Goal: Task Accomplishment & Management: Manage account settings

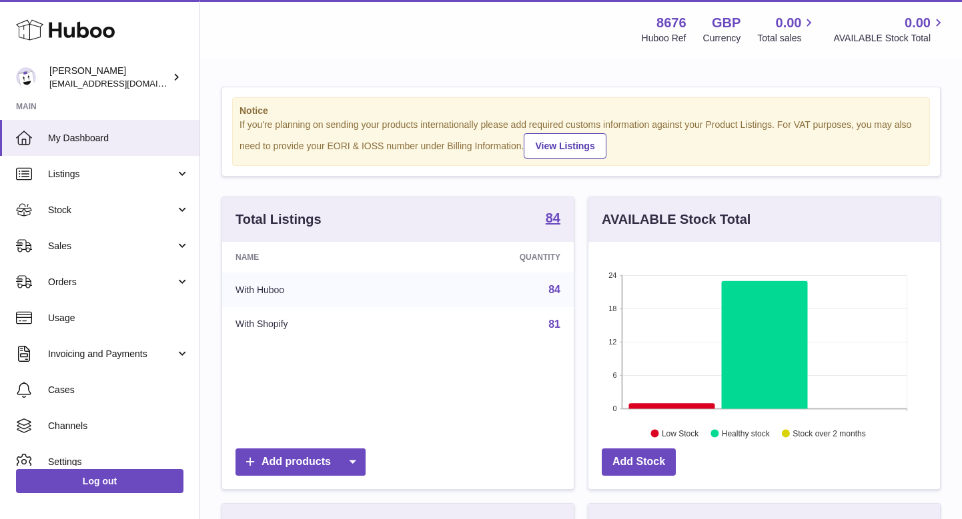
scroll to position [208, 351]
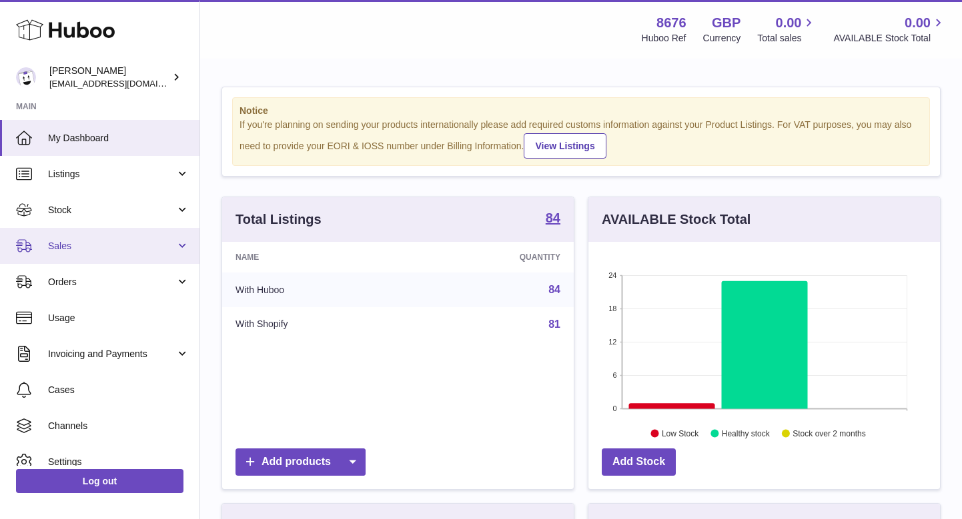
click at [69, 234] on link "Sales" at bounding box center [99, 246] width 199 height 36
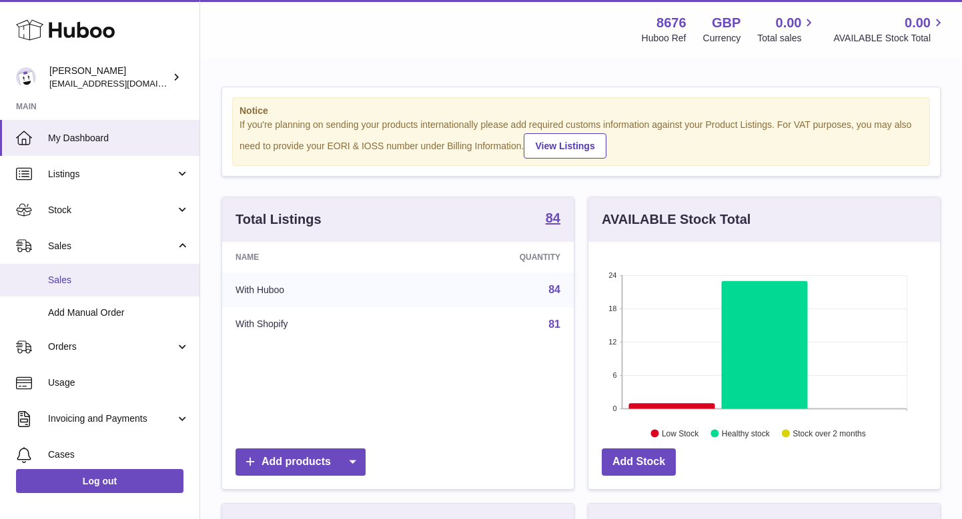
click at [78, 277] on span "Sales" at bounding box center [118, 280] width 141 height 13
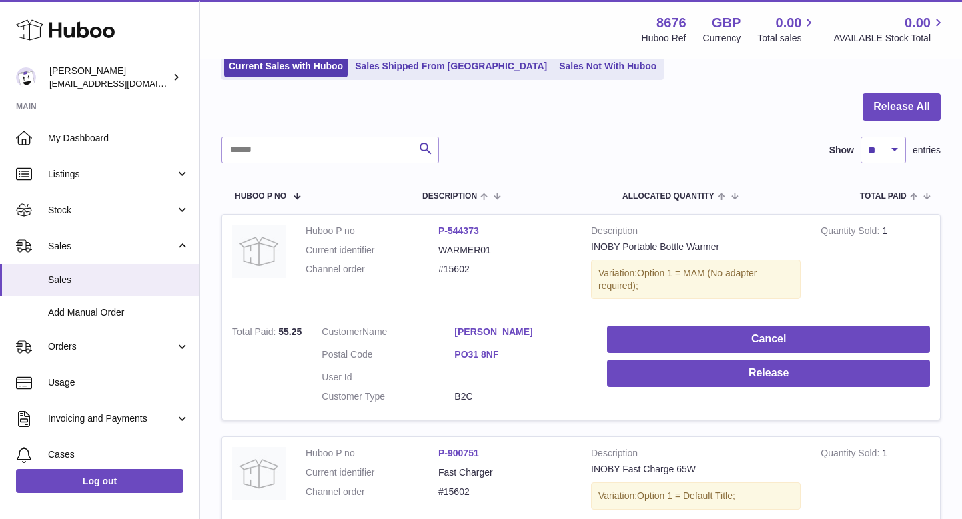
scroll to position [99, 0]
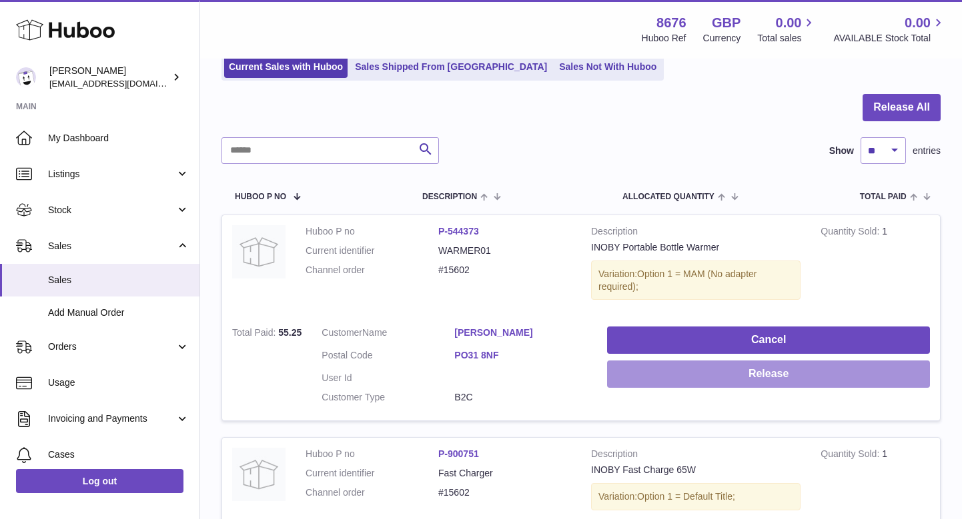
click at [662, 373] on button "Release" at bounding box center [768, 374] width 323 height 27
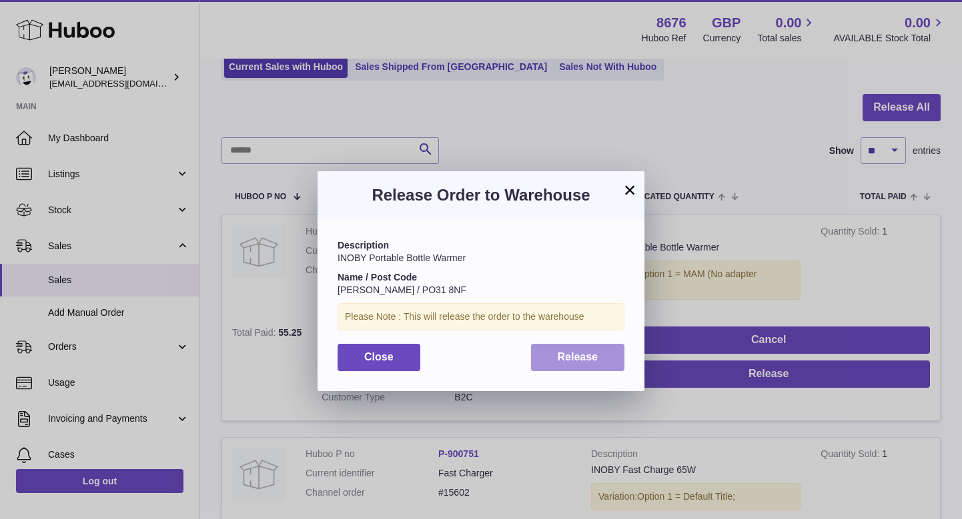
click at [595, 357] on span "Release" at bounding box center [577, 356] width 41 height 11
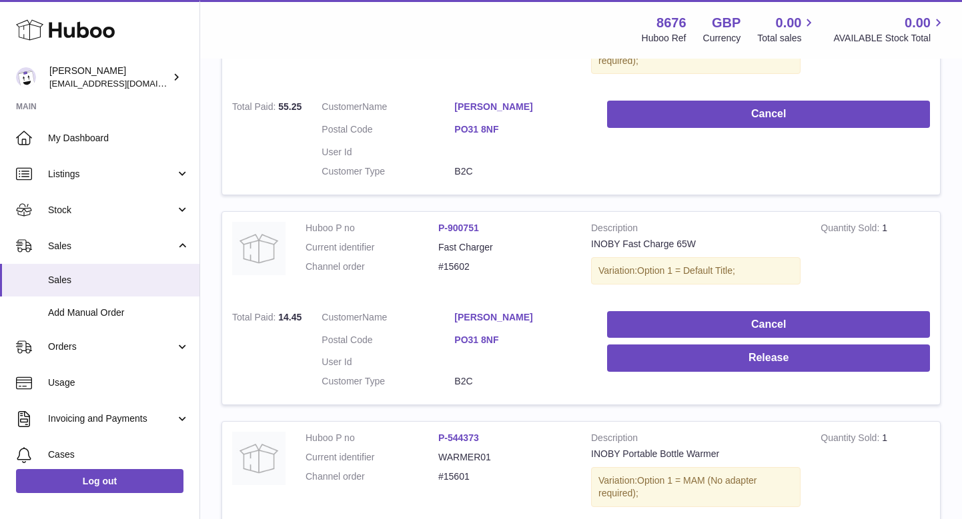
scroll to position [377, 0]
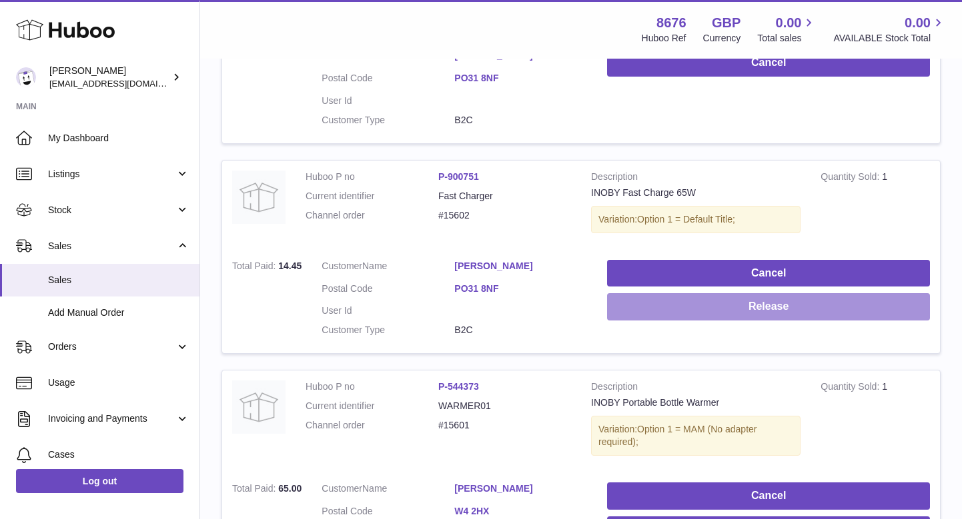
click at [661, 301] on button "Release" at bounding box center [768, 306] width 323 height 27
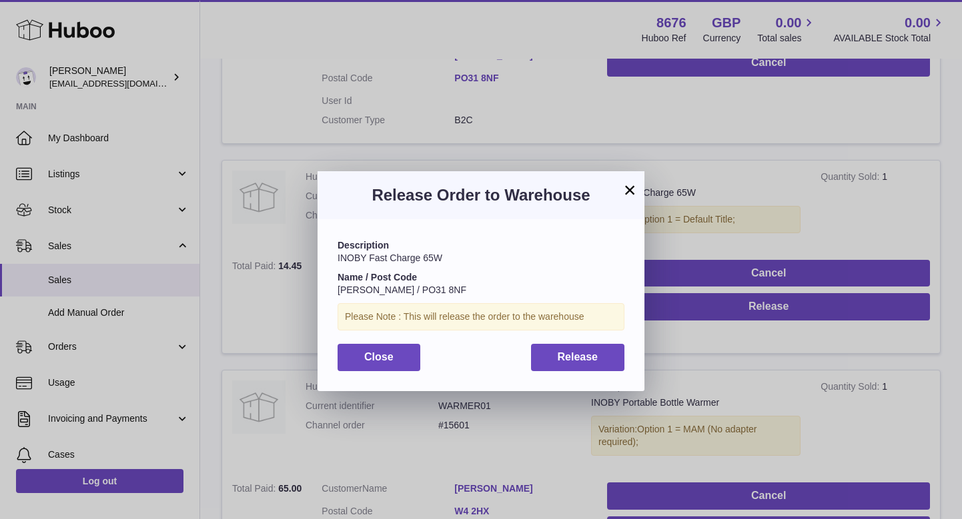
click at [601, 331] on div "Description INOBY Fast Charge 65W Name / Post Code [PERSON_NAME] / PO31 8NF Ple…" at bounding box center [480, 304] width 327 height 171
click at [597, 345] on button "Release" at bounding box center [578, 357] width 94 height 27
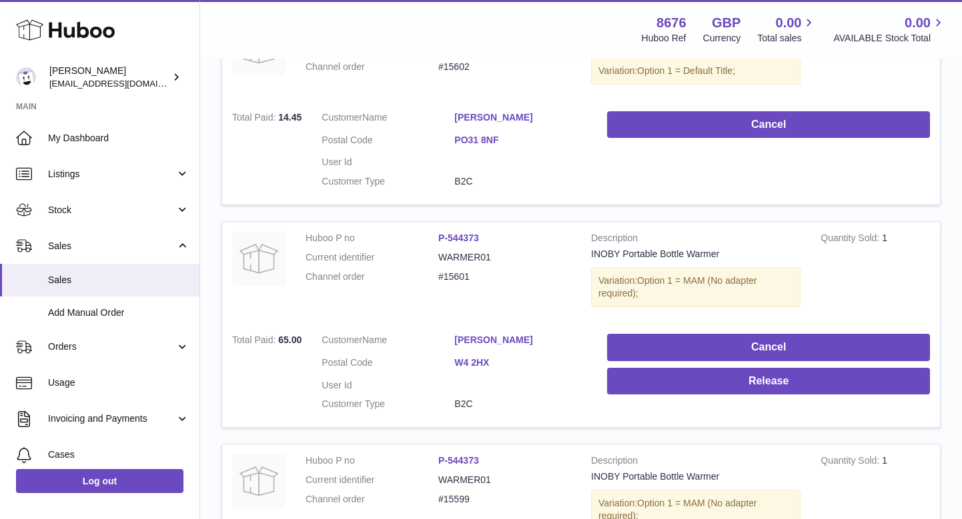
scroll to position [537, 0]
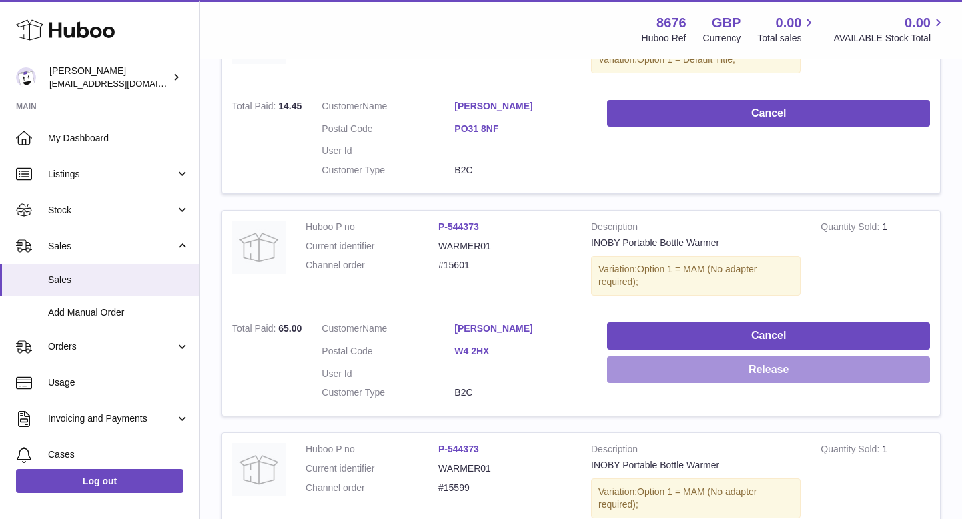
click at [644, 365] on button "Release" at bounding box center [768, 370] width 323 height 27
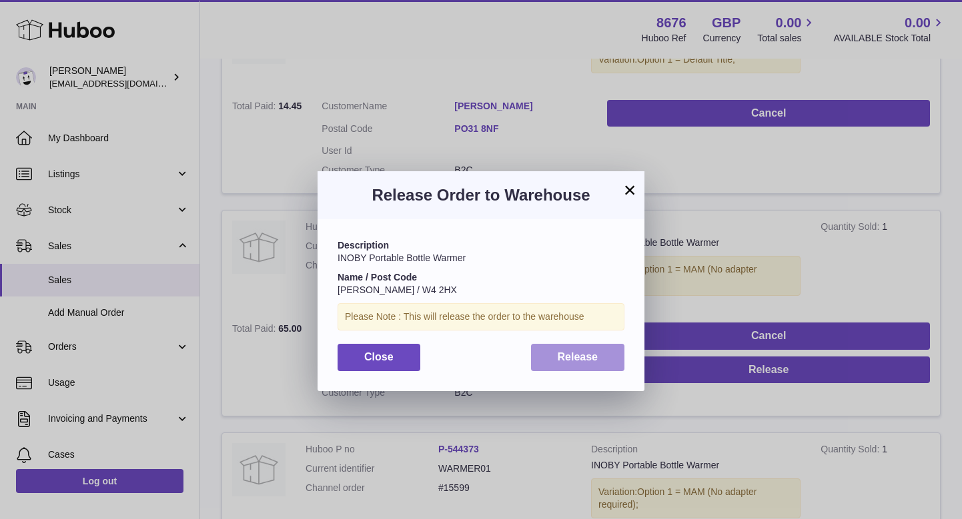
click at [563, 351] on span "Release" at bounding box center [577, 356] width 41 height 11
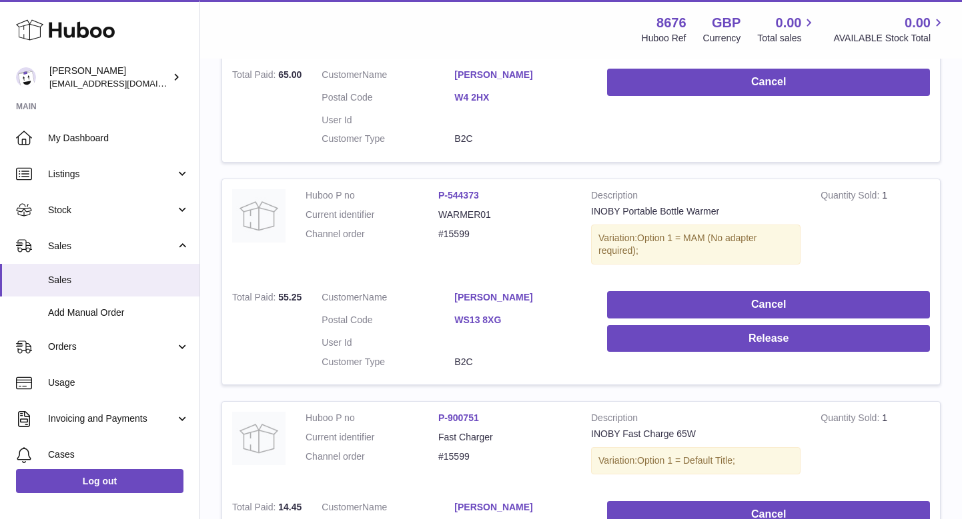
scroll to position [792, 0]
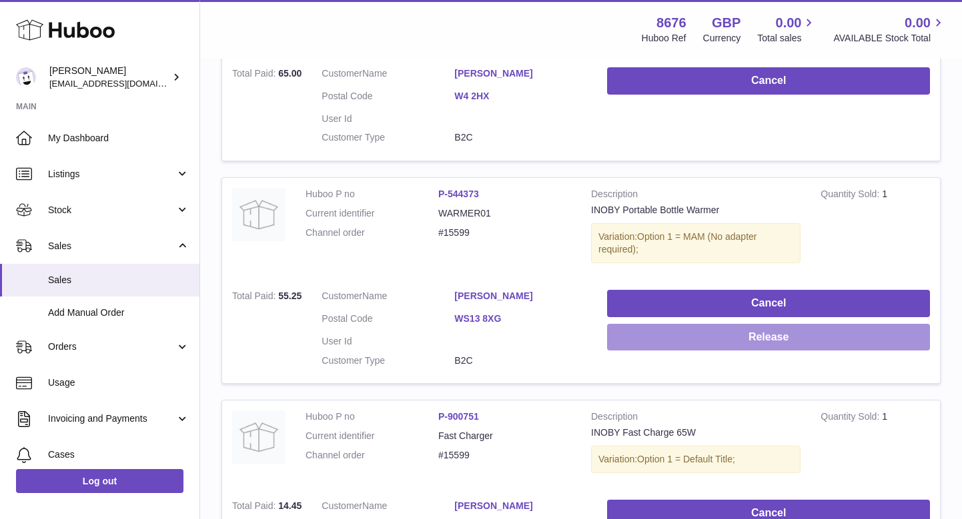
click at [634, 324] on button "Release" at bounding box center [768, 337] width 323 height 27
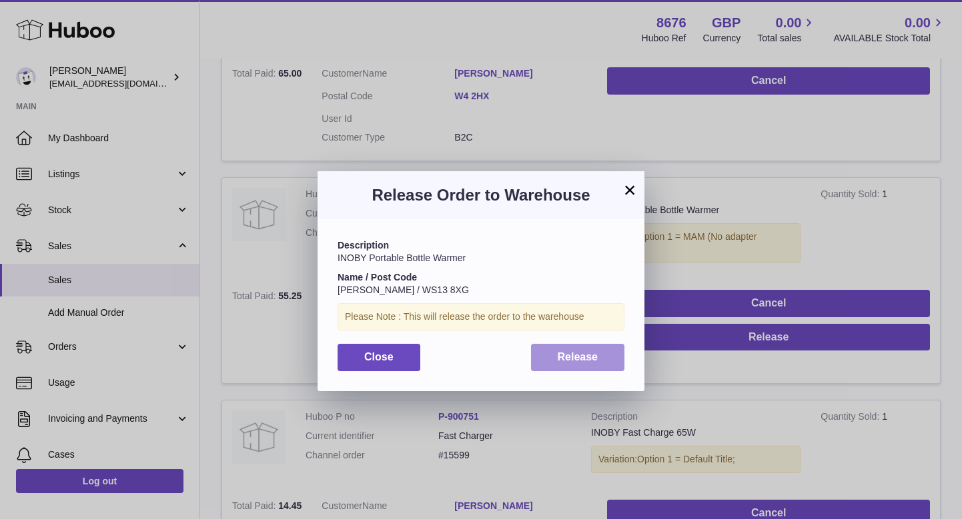
click at [580, 351] on span "Release" at bounding box center [577, 356] width 41 height 11
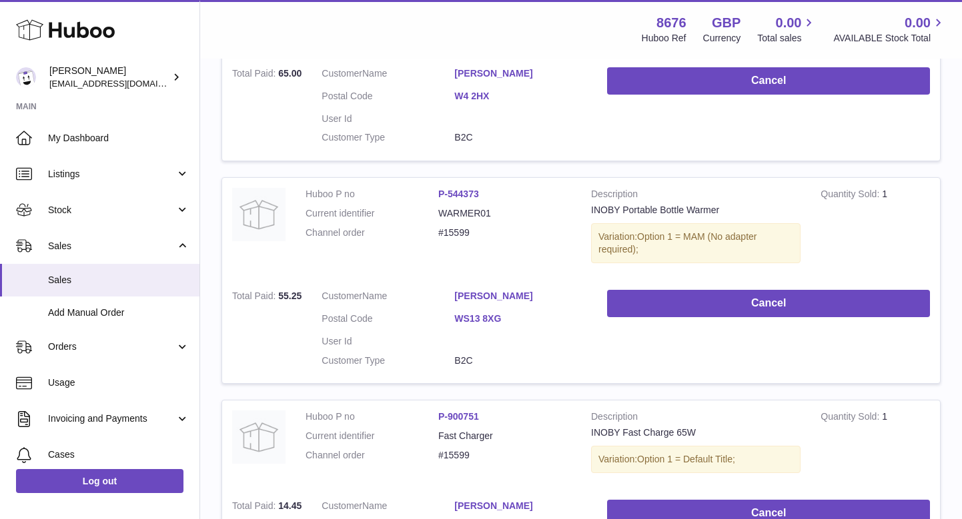
scroll to position [1070, 0]
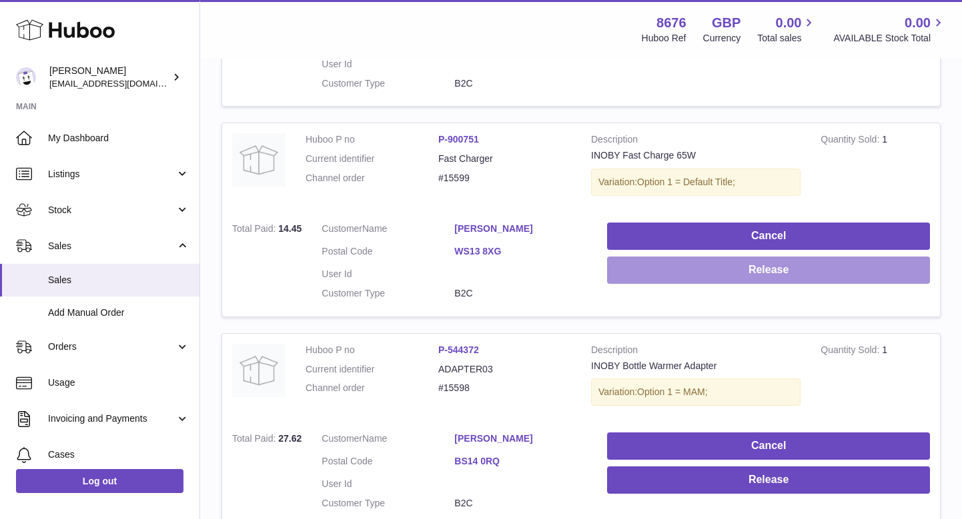
click at [669, 257] on button "Release" at bounding box center [768, 270] width 323 height 27
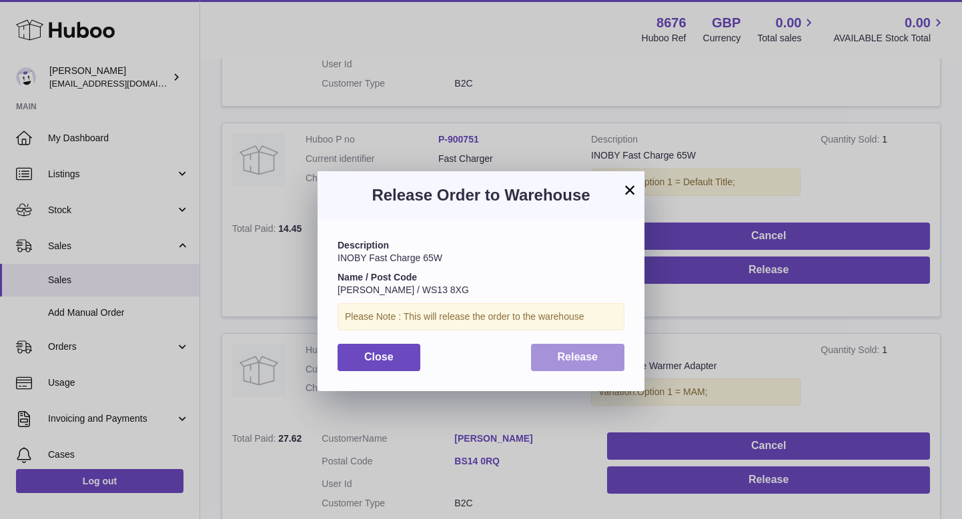
click at [562, 351] on span "Release" at bounding box center [577, 356] width 41 height 11
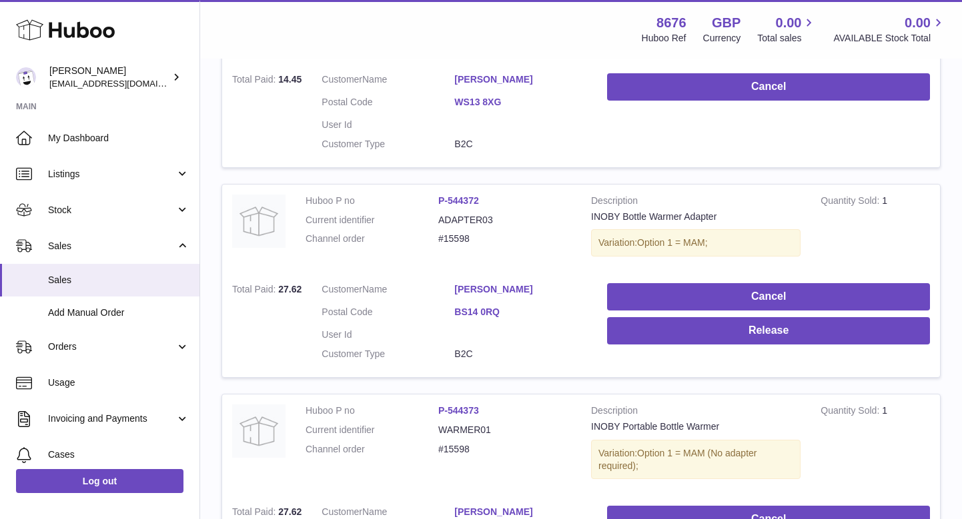
scroll to position [1225, 0]
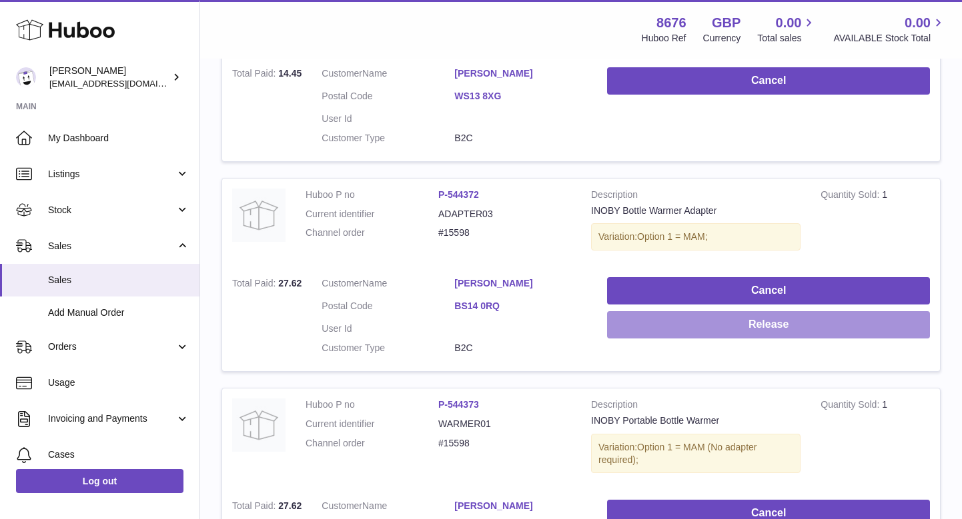
click at [638, 311] on button "Release" at bounding box center [768, 324] width 323 height 27
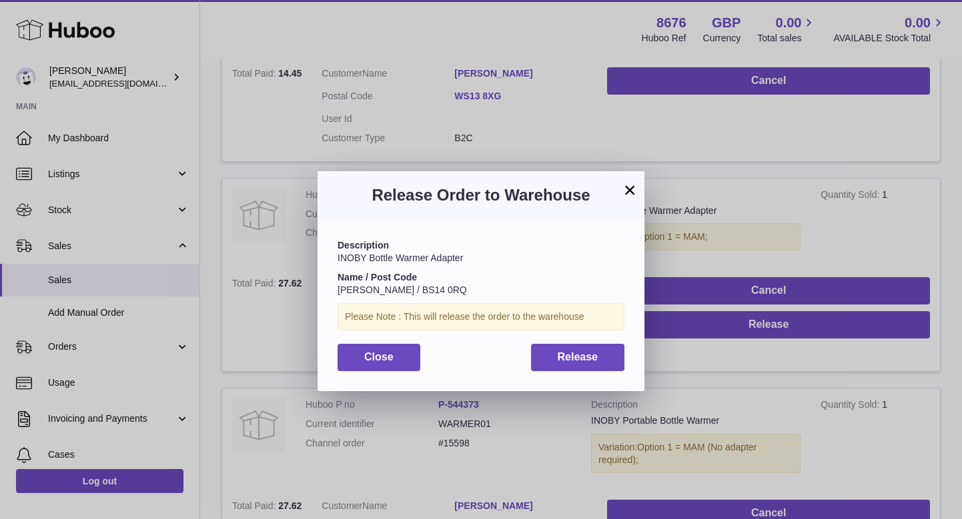
click at [540, 379] on div "Description INOBY Bottle Warmer Adapter Name / Post Code [PERSON_NAME] / BS14 0…" at bounding box center [480, 304] width 327 height 171
click at [565, 361] on button "Release" at bounding box center [578, 357] width 94 height 27
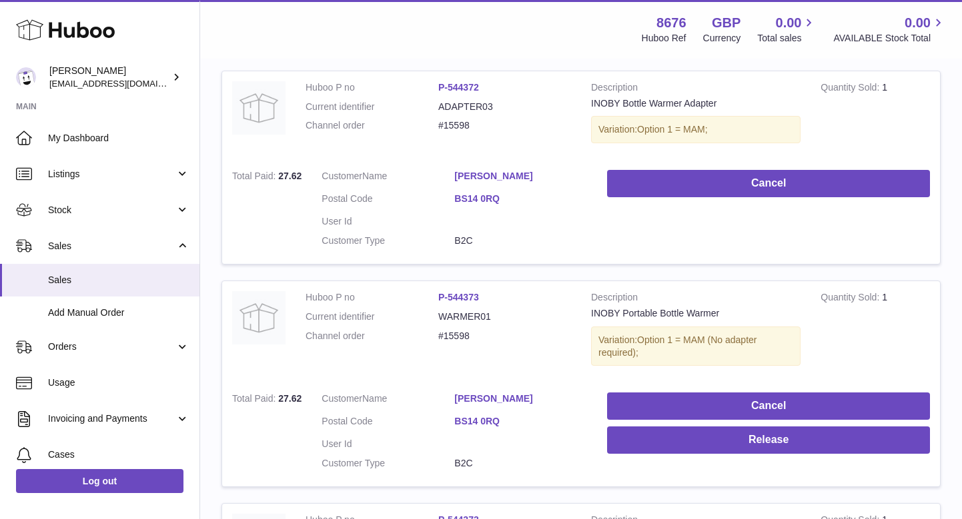
scroll to position [1360, 0]
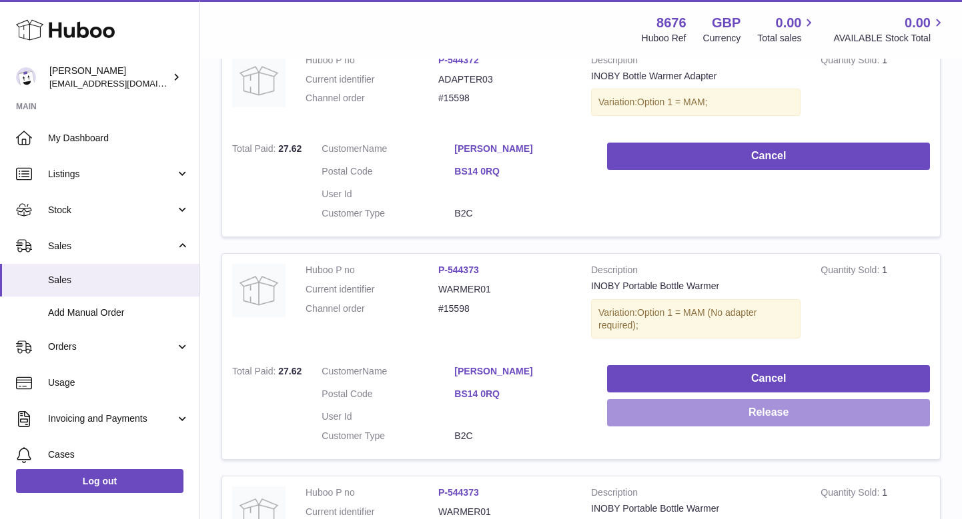
click at [643, 399] on button "Release" at bounding box center [768, 412] width 323 height 27
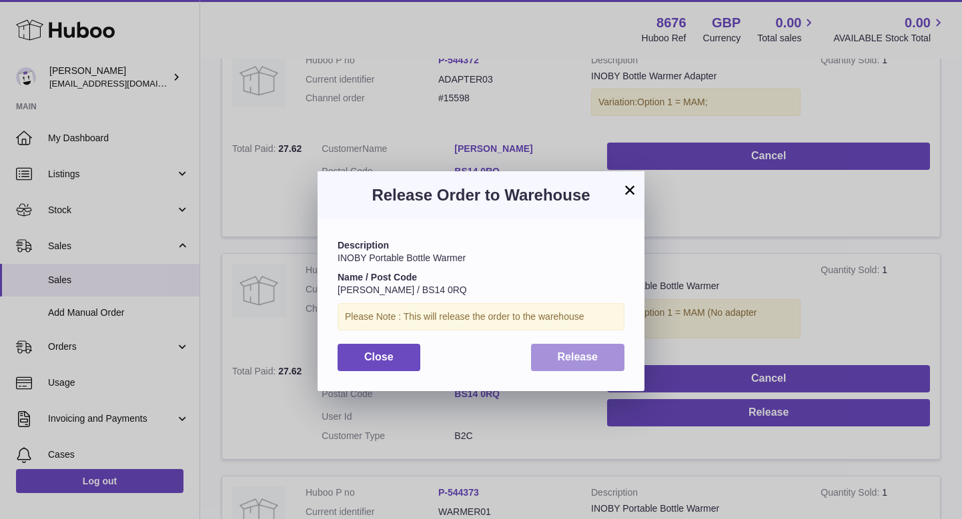
click at [575, 361] on button "Release" at bounding box center [578, 357] width 94 height 27
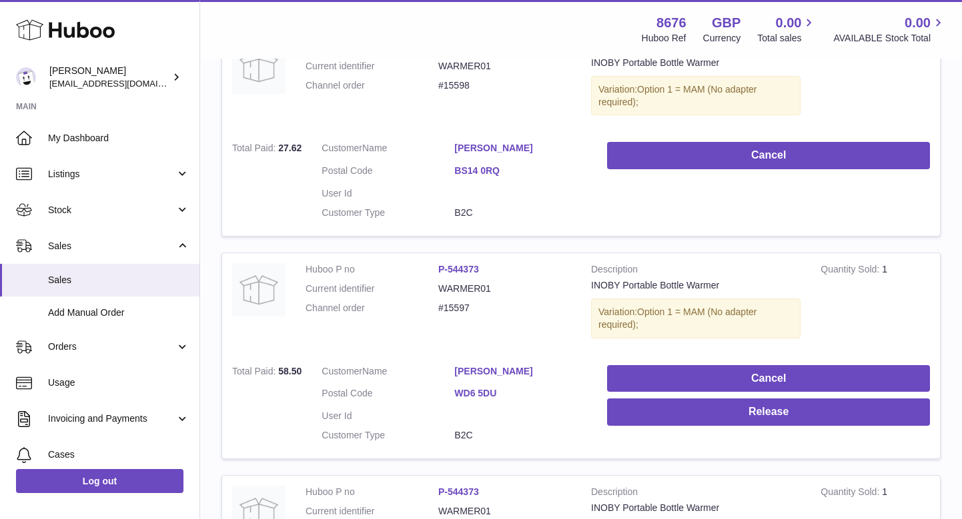
scroll to position [1583, 0]
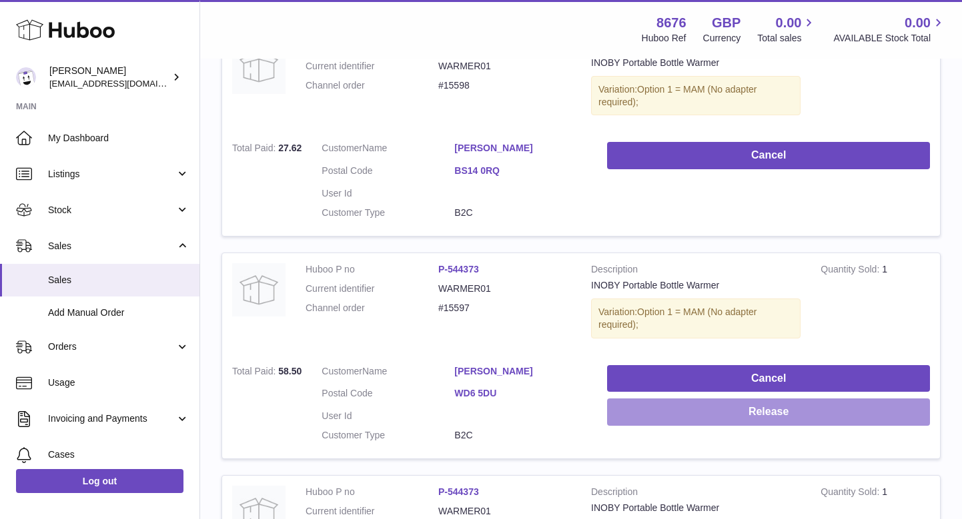
click at [659, 399] on button "Release" at bounding box center [768, 412] width 323 height 27
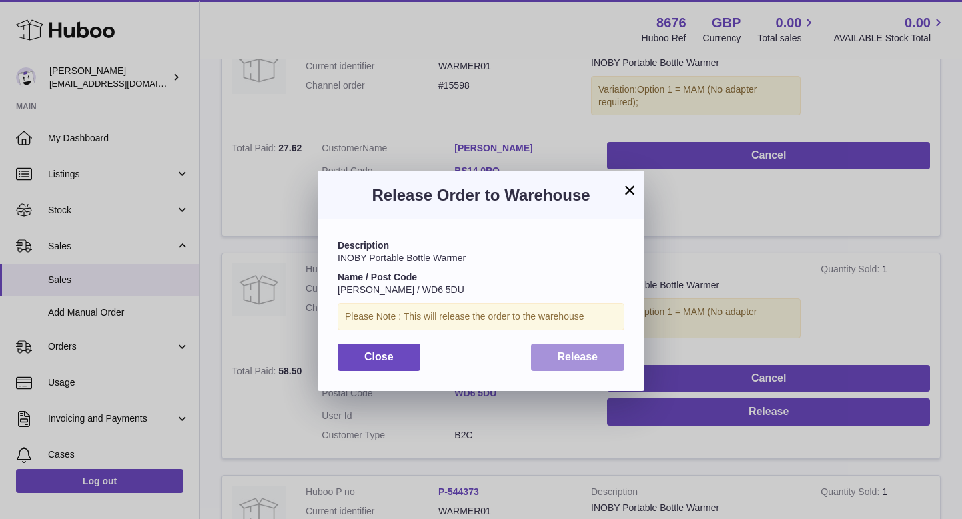
click at [595, 361] on button "Release" at bounding box center [578, 357] width 94 height 27
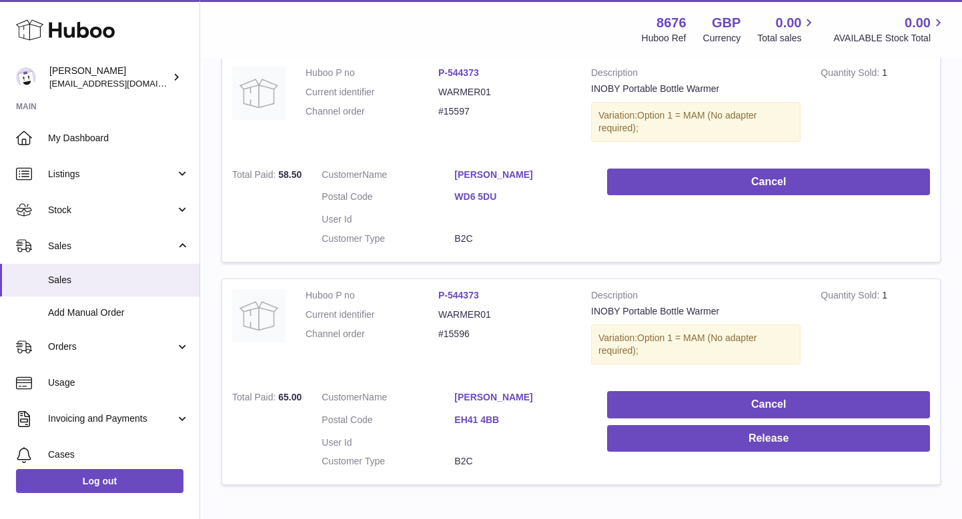
scroll to position [1800, 0]
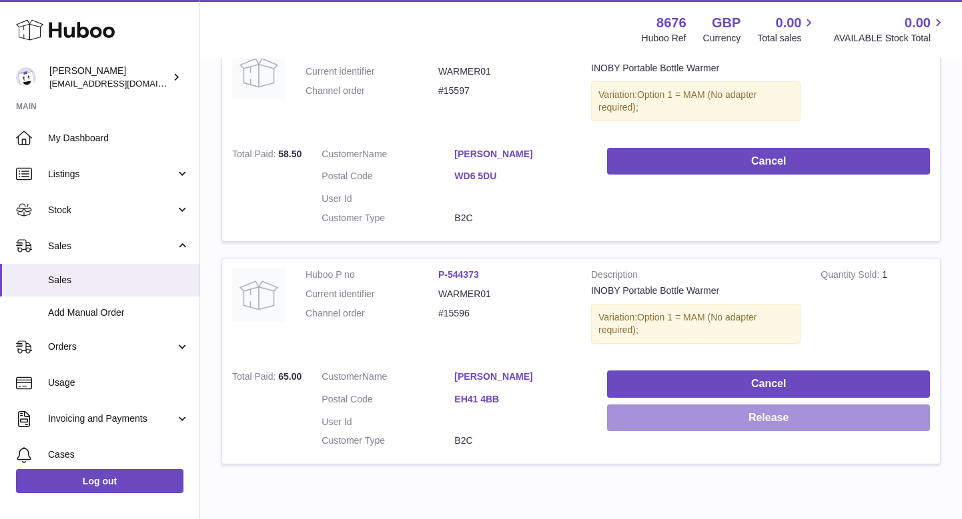
click at [653, 405] on button "Release" at bounding box center [768, 418] width 323 height 27
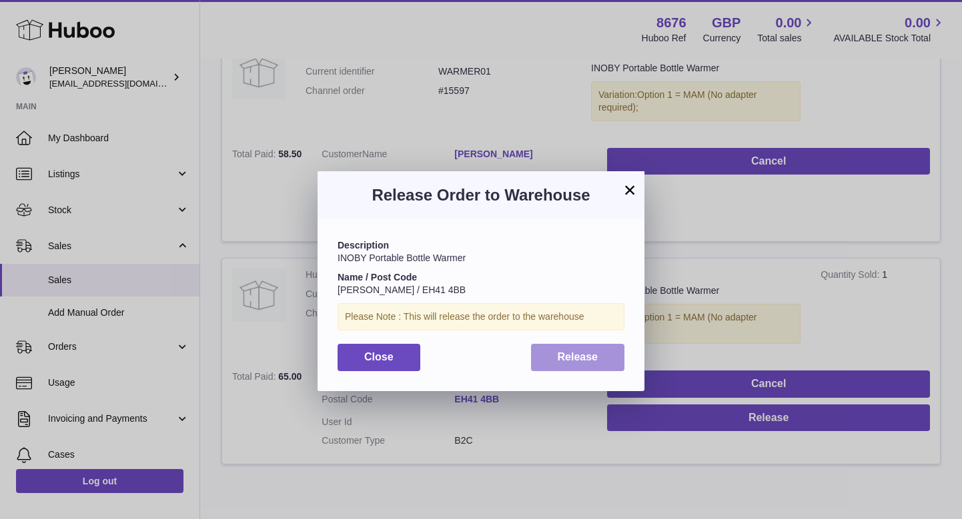
click at [565, 361] on button "Release" at bounding box center [578, 357] width 94 height 27
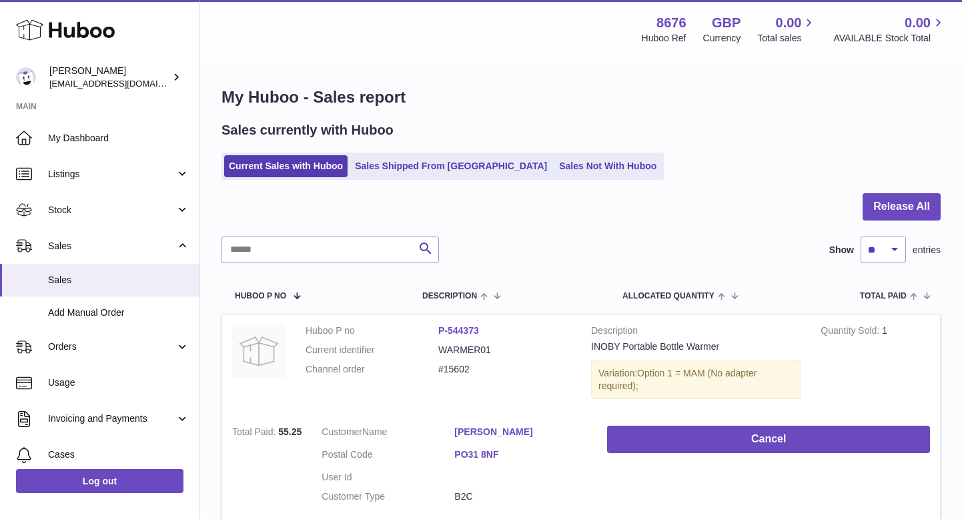
scroll to position [0, 0]
